Goal: Complete application form

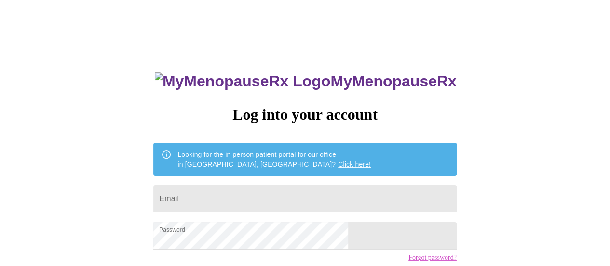
click at [256, 191] on input "Email" at bounding box center [304, 198] width 303 height 27
type input "[EMAIL_ADDRESS][DOMAIN_NAME]"
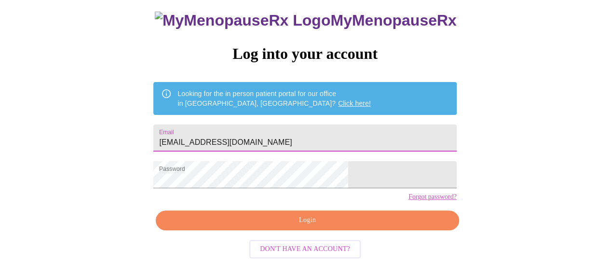
scroll to position [74, 0]
click at [306, 226] on span "Login" at bounding box center [307, 220] width 281 height 12
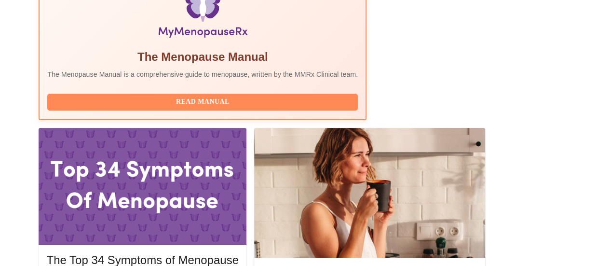
scroll to position [358, 0]
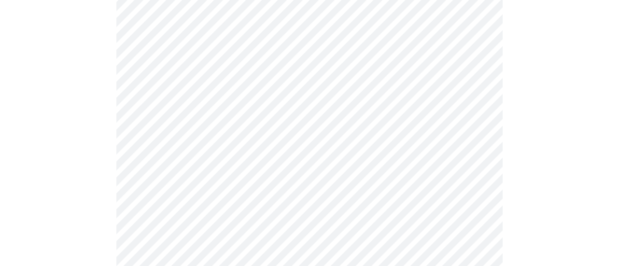
scroll to position [138, 0]
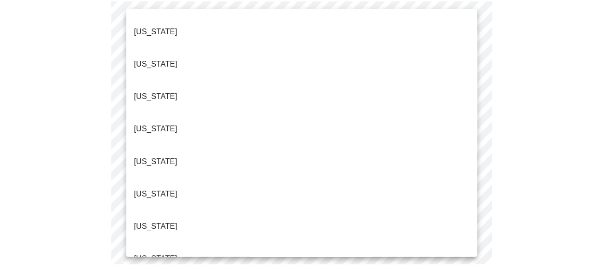
scroll to position [225, 0]
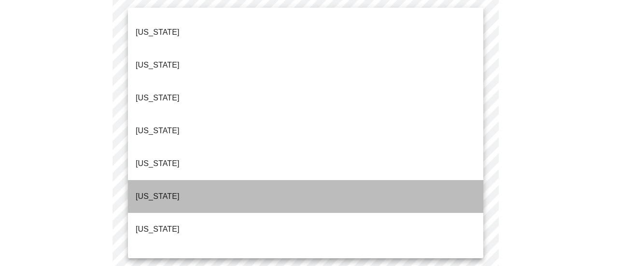
click at [331, 180] on li "[US_STATE]" at bounding box center [305, 196] width 355 height 33
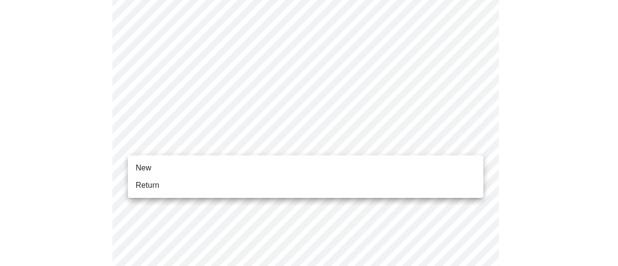
click at [432, 182] on li "Return" at bounding box center [305, 185] width 355 height 17
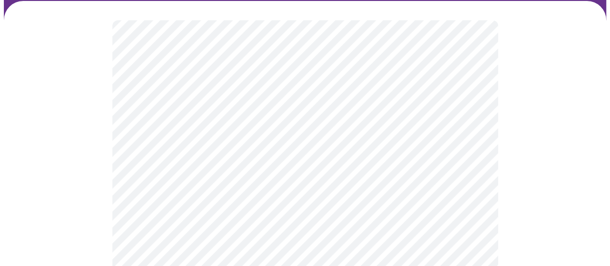
scroll to position [118, 0]
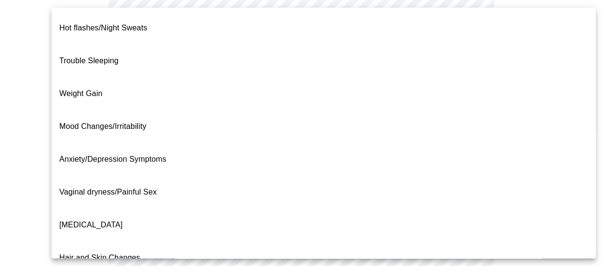
click at [470, 77] on body "MyMenopauseRx Appointments Messaging Labs Uploads Medications Community Refer a…" at bounding box center [305, 182] width 603 height 593
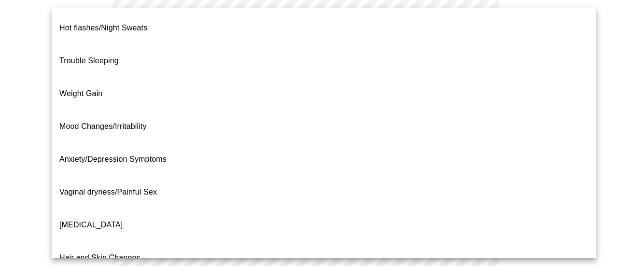
click at [580, 52] on div at bounding box center [309, 133] width 618 height 266
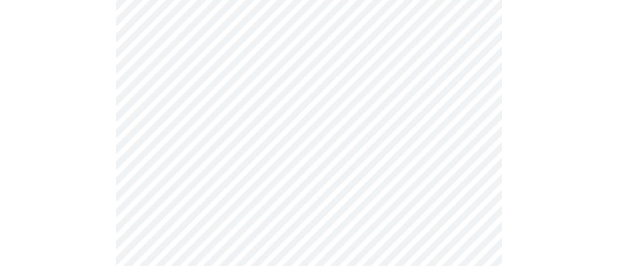
click at [463, 86] on body "MyMenopauseRx Appointments Messaging Labs Uploads Medications Community Refer a…" at bounding box center [309, 182] width 610 height 593
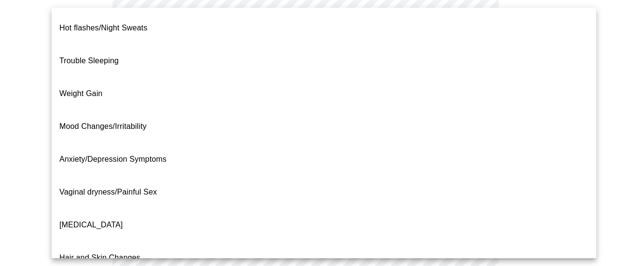
click at [391, 77] on li "Weight Gain" at bounding box center [324, 93] width 544 height 33
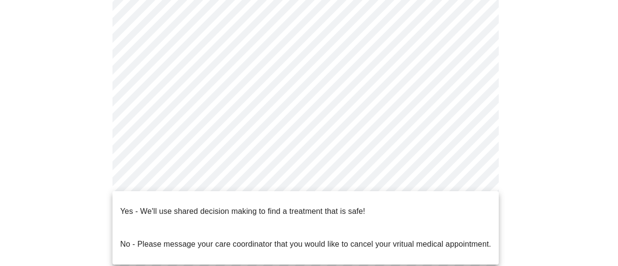
click at [472, 174] on body "MyMenopauseRx Appointments Messaging Labs Uploads Medications Community Refer a…" at bounding box center [309, 179] width 610 height 587
click at [573, 150] on div at bounding box center [309, 133] width 618 height 266
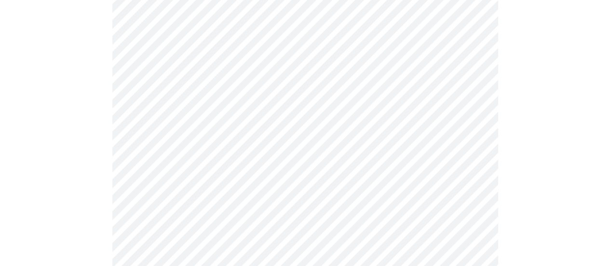
scroll to position [209, 0]
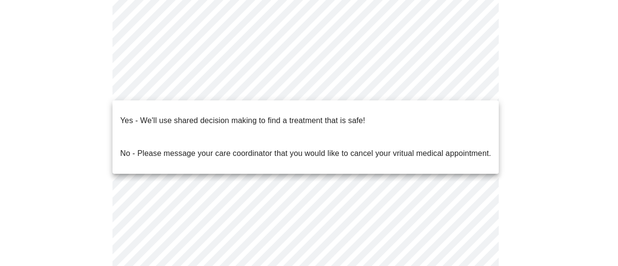
click at [345, 85] on body "MyMenopauseRx Appointments Messaging Labs Uploads Medications Community Refer a…" at bounding box center [309, 88] width 610 height 587
click at [355, 115] on p "Yes - We'll use shared decision making to find a treatment that is safe!" at bounding box center [242, 121] width 245 height 12
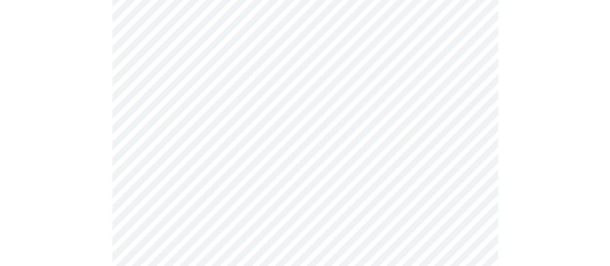
scroll to position [0, 0]
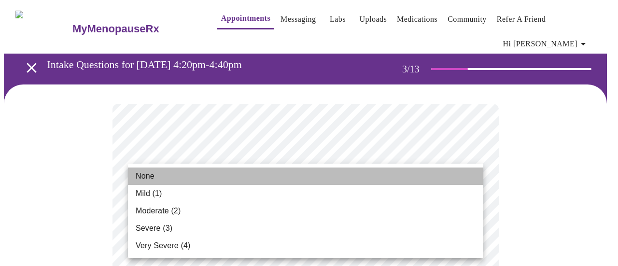
click at [291, 179] on li "None" at bounding box center [305, 175] width 355 height 17
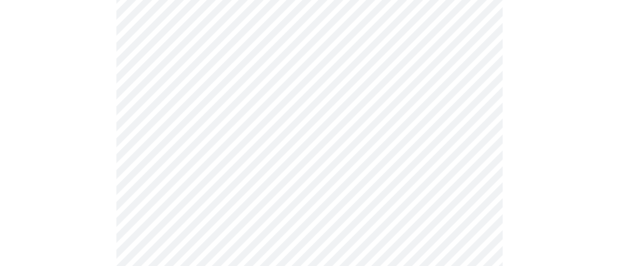
scroll to position [206, 0]
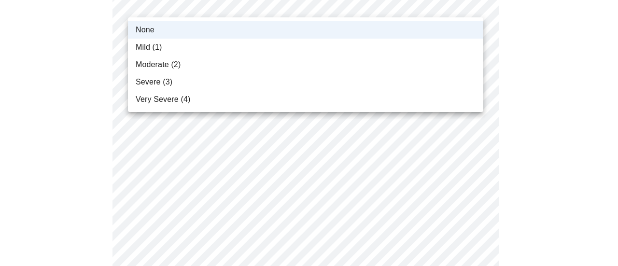
click at [468, 7] on div at bounding box center [309, 133] width 618 height 266
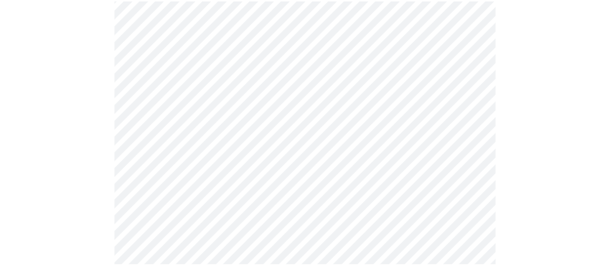
scroll to position [196, 0]
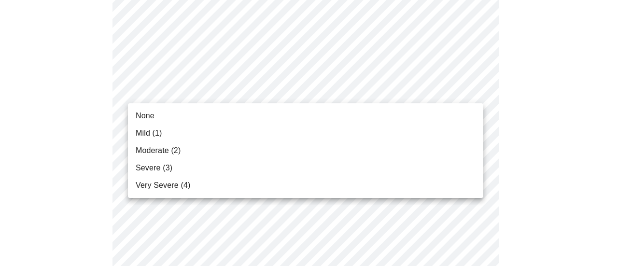
click at [339, 121] on li "None" at bounding box center [305, 115] width 355 height 17
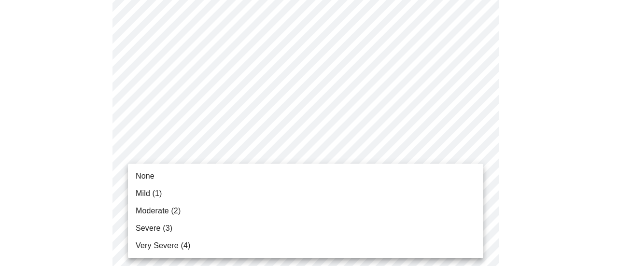
click at [325, 210] on li "Moderate (2)" at bounding box center [305, 210] width 355 height 17
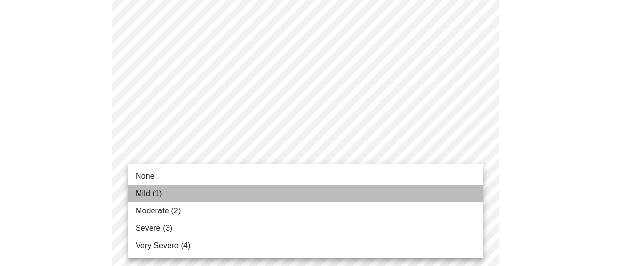
click at [340, 190] on li "Mild (1)" at bounding box center [305, 193] width 355 height 17
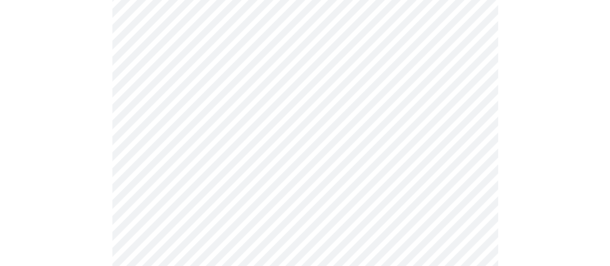
scroll to position [351, 0]
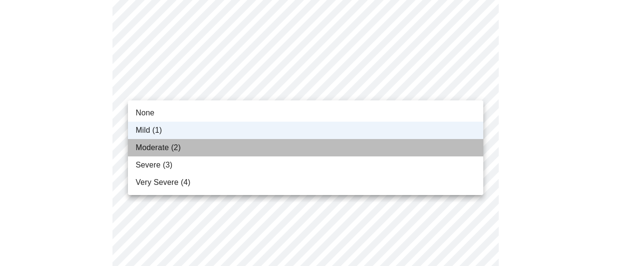
click at [391, 148] on li "Moderate (2)" at bounding box center [305, 147] width 355 height 17
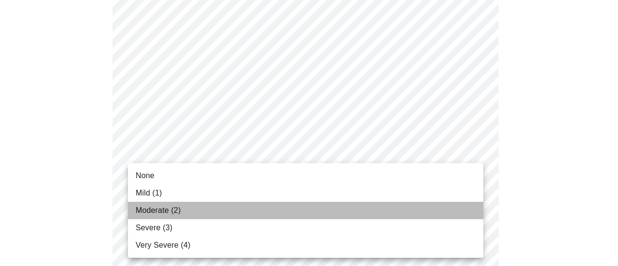
click at [351, 211] on li "Moderate (2)" at bounding box center [305, 210] width 355 height 17
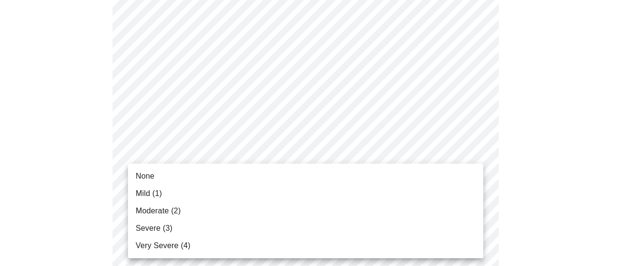
click at [372, 211] on body "MyMenopauseRx Appointments Messaging Labs Uploads Medications Community Refer a…" at bounding box center [309, 268] width 610 height 1230
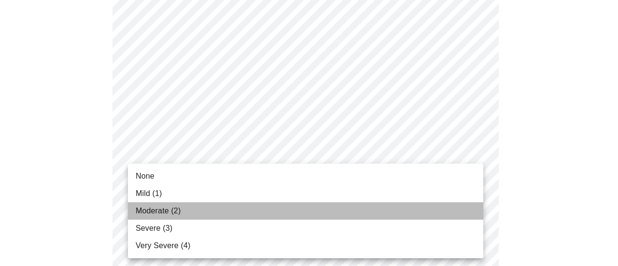
click at [339, 210] on li "Moderate (2)" at bounding box center [305, 210] width 355 height 17
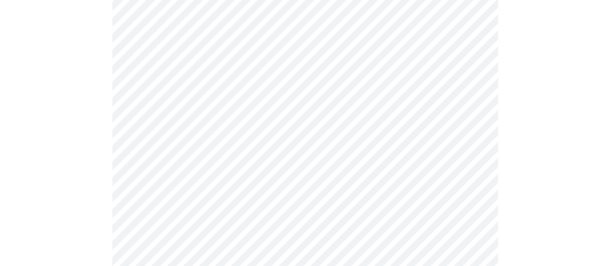
scroll to position [511, 0]
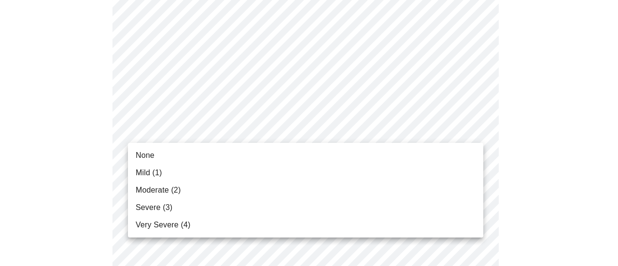
click at [360, 125] on body "MyMenopauseRx Appointments Messaging Labs Uploads Medications Community Refer a…" at bounding box center [309, 101] width 610 height 1216
click at [277, 186] on li "Moderate (2)" at bounding box center [305, 189] width 355 height 17
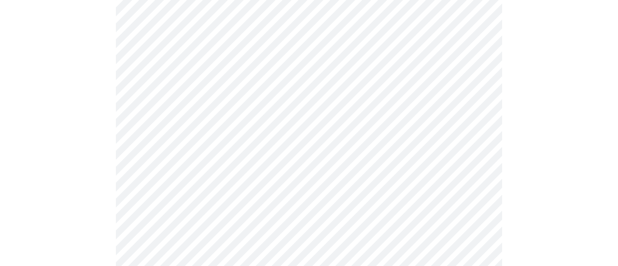
click at [301, 206] on body "MyMenopauseRx Appointments Messaging Labs Uploads Medications Community Refer a…" at bounding box center [309, 94] width 610 height 1203
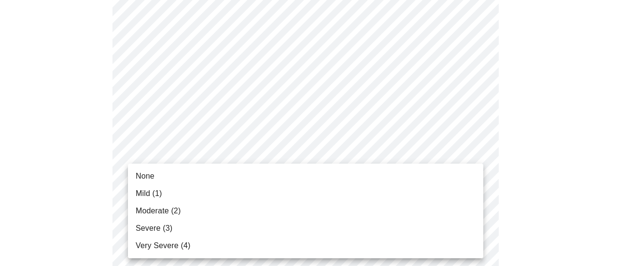
click at [293, 194] on li "Mild (1)" at bounding box center [305, 193] width 355 height 17
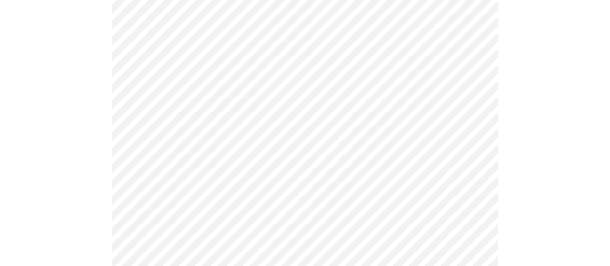
scroll to position [683, 0]
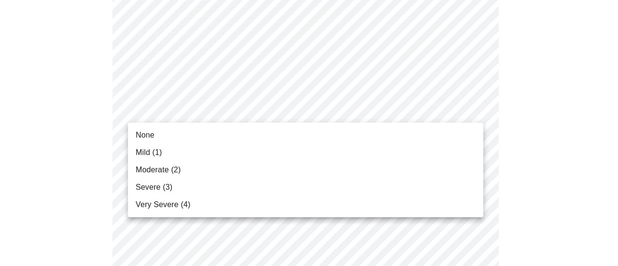
click at [328, 150] on li "Mild (1)" at bounding box center [305, 152] width 355 height 17
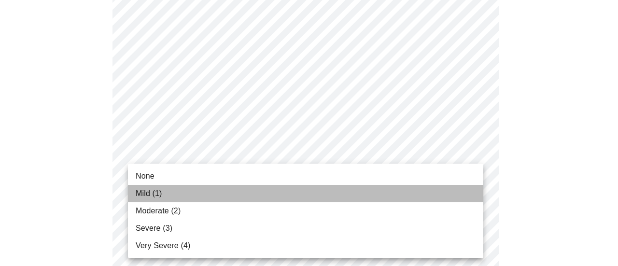
click at [307, 193] on li "Mild (1)" at bounding box center [305, 193] width 355 height 17
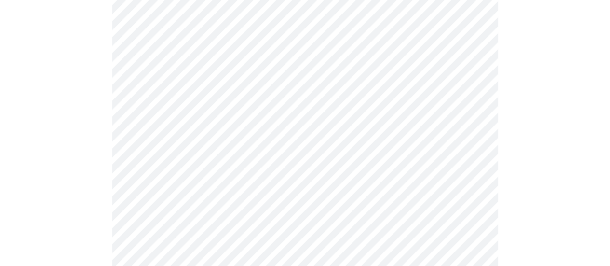
scroll to position [839, 0]
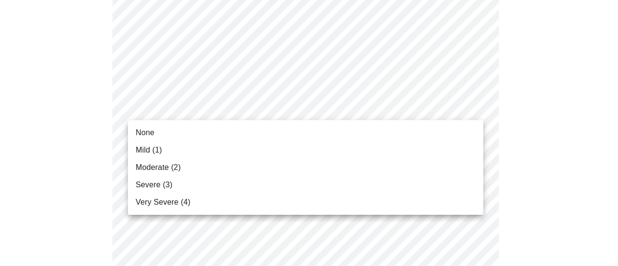
click at [369, 147] on li "Mild (1)" at bounding box center [305, 149] width 355 height 17
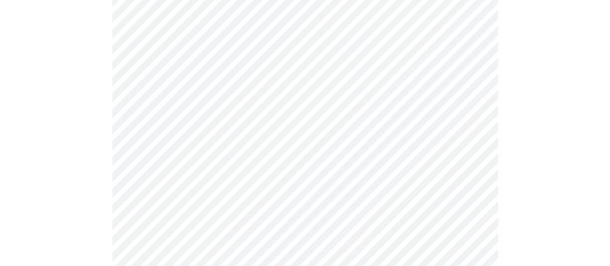
scroll to position [497, 0]
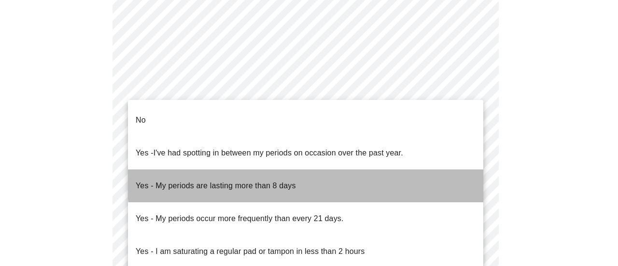
click at [376, 169] on li "Yes - My periods are lasting more than 8 days" at bounding box center [305, 185] width 355 height 33
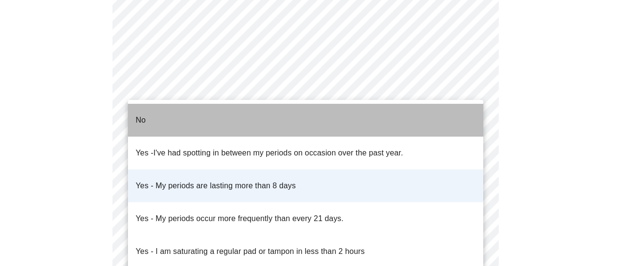
click at [386, 119] on li "No" at bounding box center [305, 120] width 355 height 33
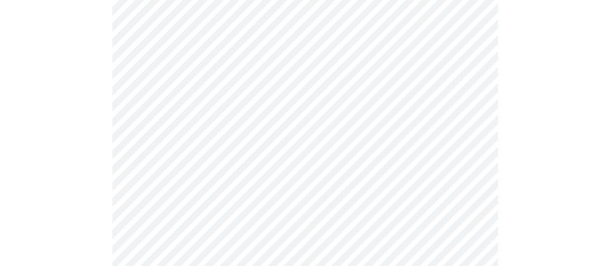
scroll to position [577, 0]
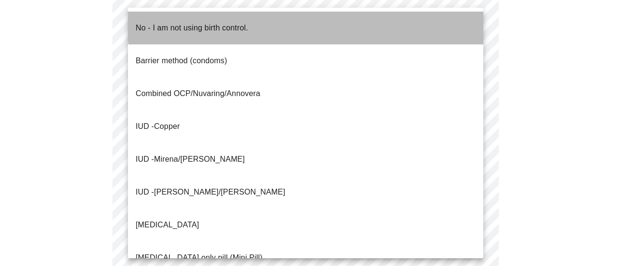
click at [352, 20] on li "No - I am not using birth control." at bounding box center [305, 28] width 355 height 33
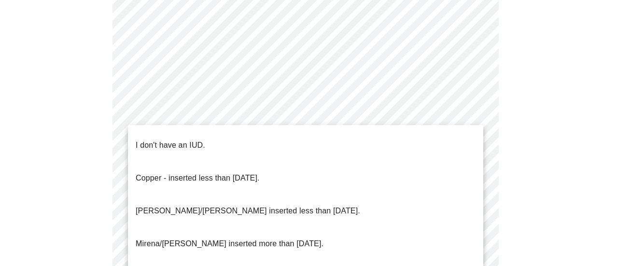
click at [297, 141] on li "I don't have an IUD." at bounding box center [305, 145] width 355 height 33
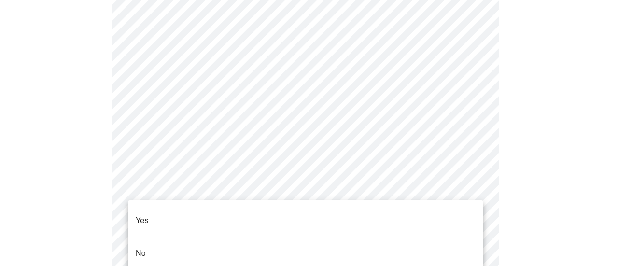
click at [262, 210] on li "Yes" at bounding box center [305, 220] width 355 height 33
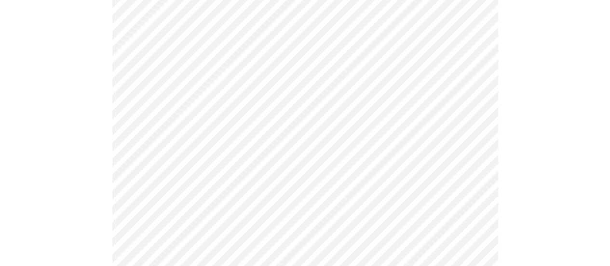
scroll to position [2601, 0]
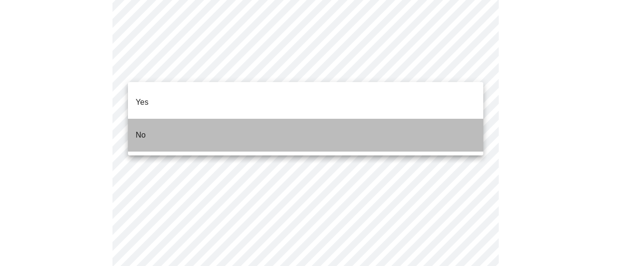
click at [420, 124] on li "No" at bounding box center [305, 135] width 355 height 33
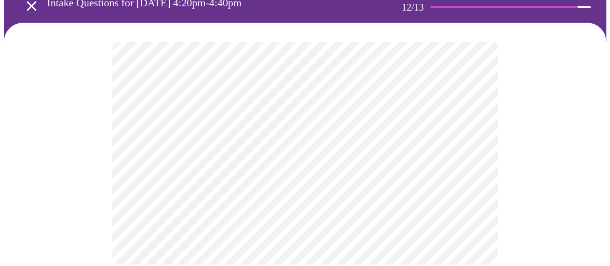
scroll to position [0, 0]
